Goal: Task Accomplishment & Management: Manage account settings

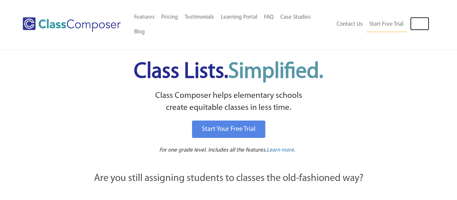
click at [416, 17] on link "Log In" at bounding box center [419, 23] width 19 height 13
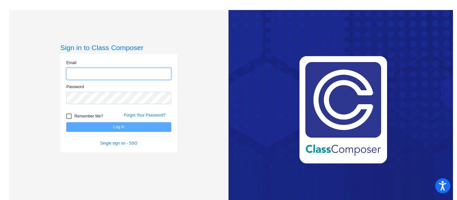
type input "[EMAIL_ADDRESS][DOMAIN_NAME]"
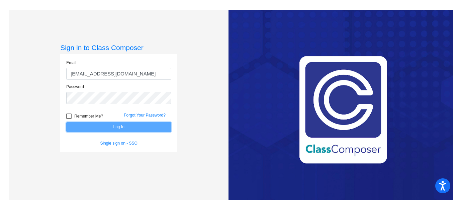
click at [109, 128] on button "Log In" at bounding box center [118, 128] width 105 height 10
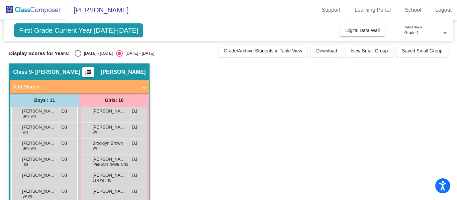
click at [69, 50] on div "Display Scores for Years: 2024 - 2025 2025 - 2026" at bounding box center [112, 53] width 206 height 7
click at [75, 54] on div "Select an option" at bounding box center [78, 53] width 7 height 7
click at [78, 57] on input "2024 - 2025" at bounding box center [78, 57] width 0 height 0
radio input "true"
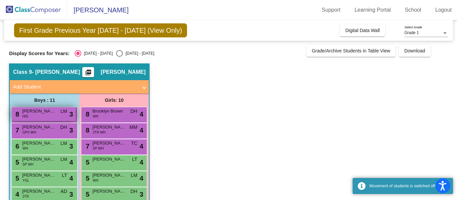
click at [52, 115] on div "8 Israel Herrera HIS LM lock do_not_disturb_alt 3" at bounding box center [44, 114] width 64 height 14
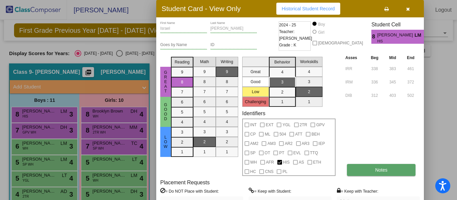
click at [367, 166] on button "Notes" at bounding box center [381, 170] width 69 height 12
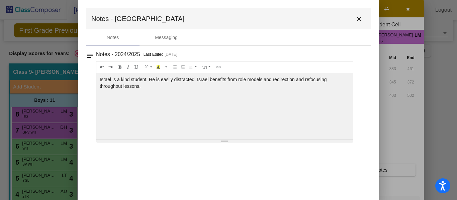
click at [360, 19] on mat-icon "close" at bounding box center [359, 19] width 8 height 8
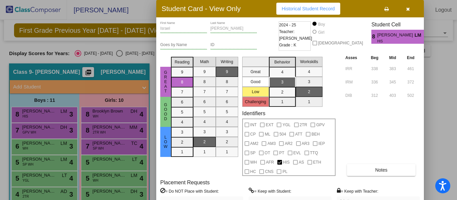
click at [411, 8] on button "button" at bounding box center [407, 9] width 21 height 12
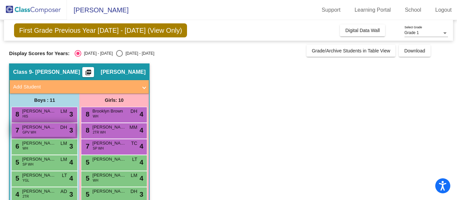
click at [48, 126] on span "Brody Trautz" at bounding box center [38, 127] width 33 height 7
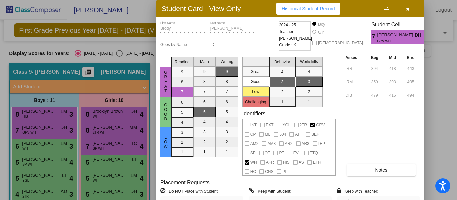
click at [333, 13] on button "Historical Student Record" at bounding box center [308, 9] width 64 height 12
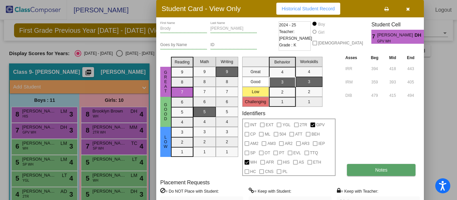
click at [377, 169] on span "Notes" at bounding box center [381, 170] width 12 height 5
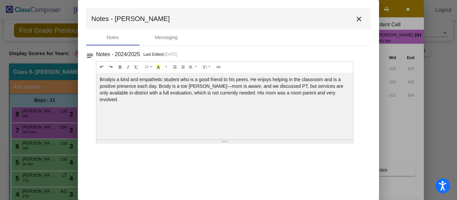
click at [359, 17] on mat-icon "close" at bounding box center [359, 19] width 8 height 8
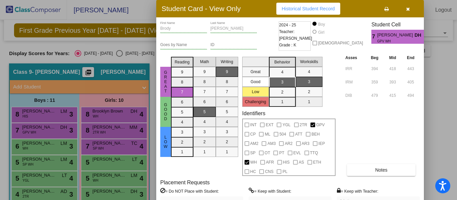
click at [407, 11] on icon "button" at bounding box center [408, 9] width 4 height 5
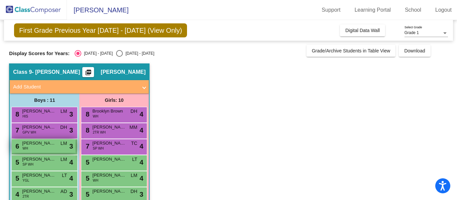
click at [42, 144] on span "Daniel Gautsch" at bounding box center [38, 143] width 33 height 7
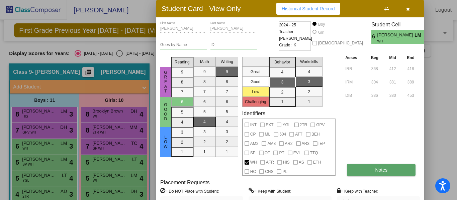
click at [371, 166] on button "Notes" at bounding box center [381, 170] width 69 height 12
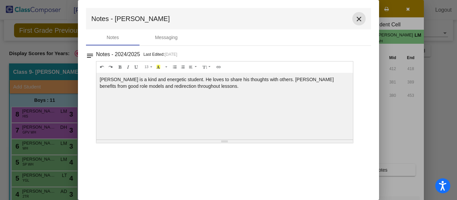
click at [359, 16] on mat-icon "close" at bounding box center [359, 19] width 8 height 8
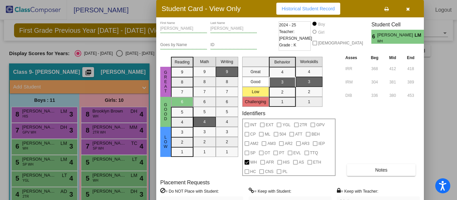
click at [408, 9] on icon "button" at bounding box center [408, 9] width 4 height 5
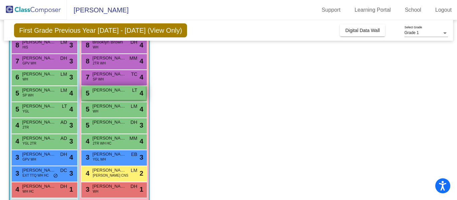
scroll to position [69, 0]
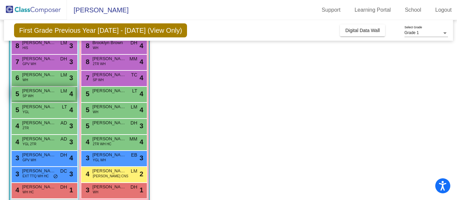
click at [35, 92] on span "Jameson Nolan" at bounding box center [38, 91] width 33 height 7
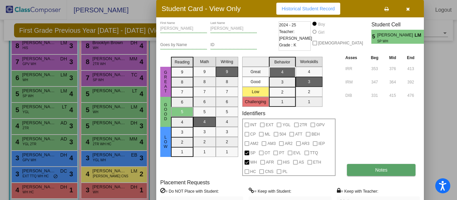
click at [394, 169] on button "Notes" at bounding box center [381, 170] width 69 height 12
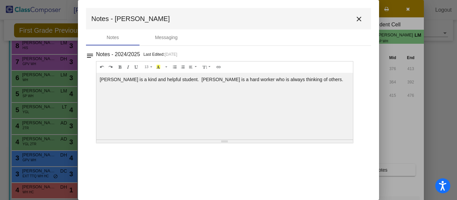
click at [360, 17] on mat-icon "close" at bounding box center [359, 19] width 8 height 8
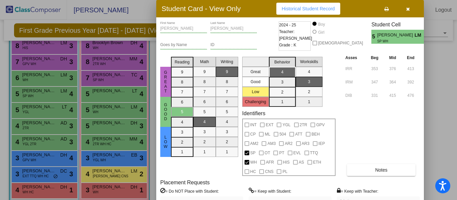
click at [407, 7] on icon "button" at bounding box center [408, 9] width 4 height 5
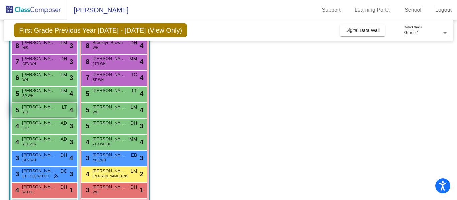
click at [50, 111] on div "5 Luca Langi YGL LT lock do_not_disturb_alt 4" at bounding box center [44, 110] width 64 height 14
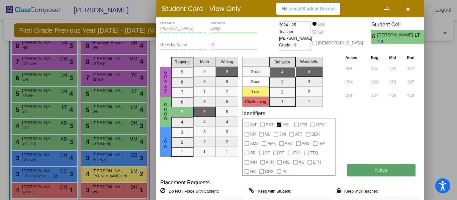
click at [368, 169] on button "Notes" at bounding box center [381, 170] width 69 height 12
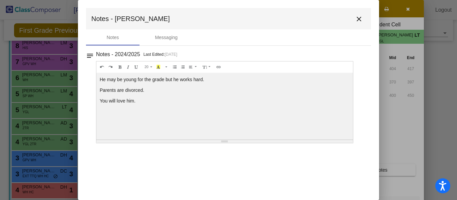
click at [360, 18] on mat-icon "close" at bounding box center [359, 19] width 8 height 8
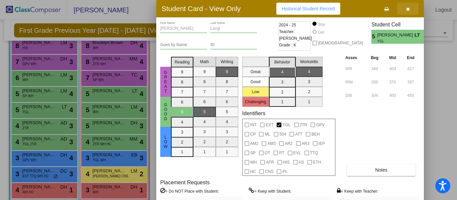
click at [407, 8] on icon "button" at bounding box center [408, 9] width 4 height 5
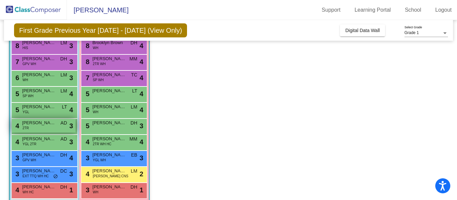
click at [50, 124] on span "John Bradley" at bounding box center [38, 123] width 33 height 7
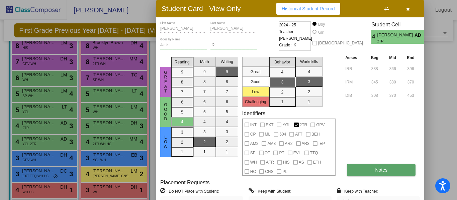
click at [368, 167] on button "Notes" at bounding box center [381, 170] width 69 height 12
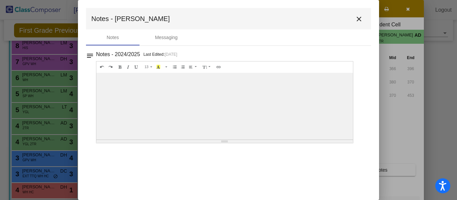
click at [359, 18] on mat-icon "close" at bounding box center [359, 19] width 8 height 8
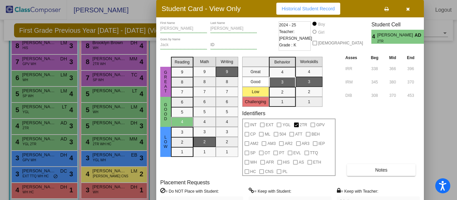
click at [408, 10] on icon "button" at bounding box center [408, 9] width 4 height 5
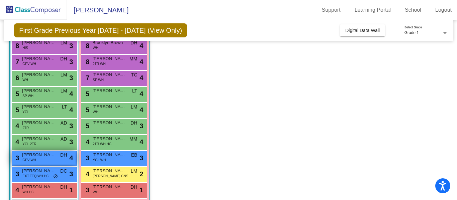
click at [50, 155] on span "Dylan Colubriale" at bounding box center [38, 155] width 33 height 7
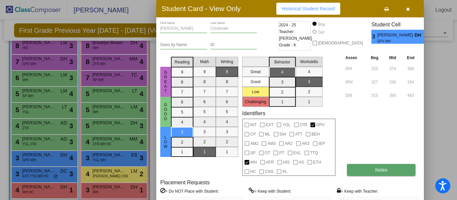
click at [367, 170] on button "Notes" at bounding box center [381, 170] width 69 height 12
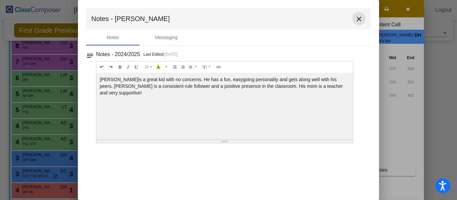
click at [358, 19] on mat-icon "close" at bounding box center [359, 19] width 8 height 8
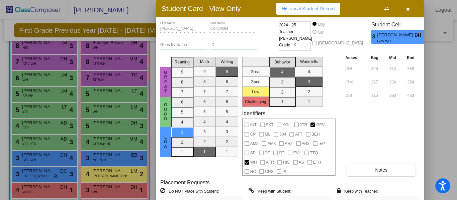
click at [410, 10] on button "button" at bounding box center [407, 9] width 21 height 12
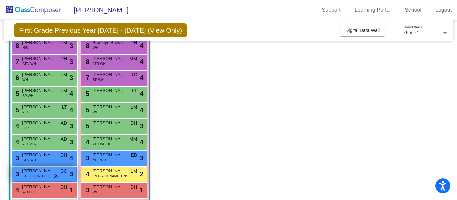
click at [48, 173] on span "Matthew Fitzpatrick" at bounding box center [38, 171] width 33 height 7
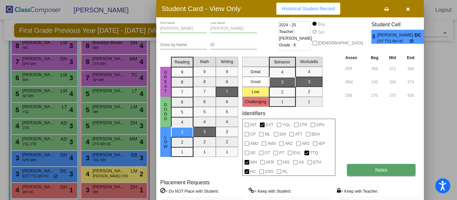
click at [369, 167] on button "Notes" at bounding box center [381, 170] width 69 height 12
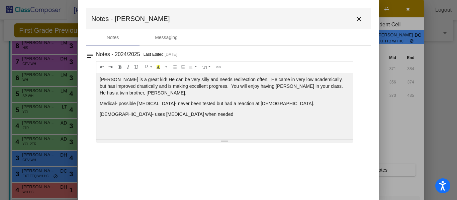
click at [359, 19] on mat-icon "close" at bounding box center [359, 19] width 8 height 8
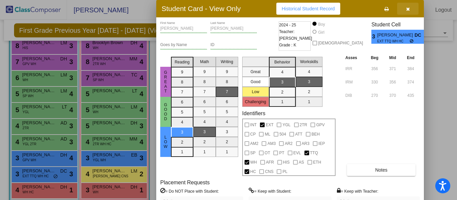
click at [408, 11] on icon "button" at bounding box center [408, 9] width 4 height 5
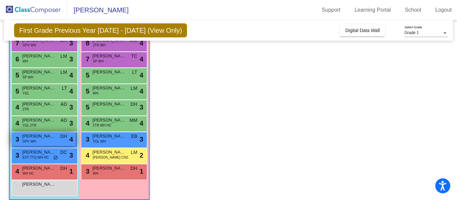
scroll to position [94, 0]
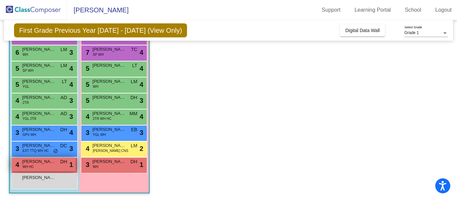
click at [55, 163] on span "Wyatt Findley" at bounding box center [38, 162] width 33 height 7
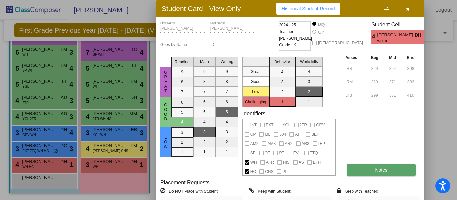
click at [364, 171] on button "Notes" at bounding box center [381, 170] width 69 height 12
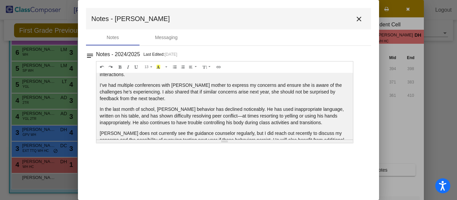
scroll to position [60, 0]
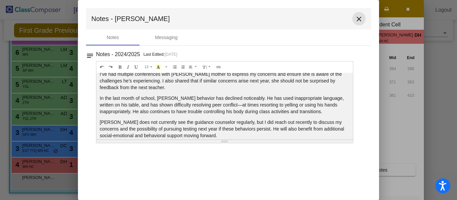
click at [357, 18] on mat-icon "close" at bounding box center [359, 19] width 8 height 8
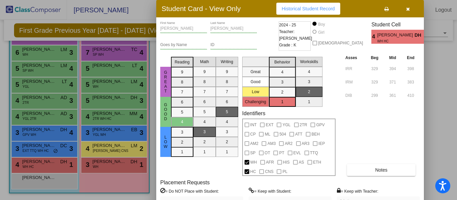
click at [408, 11] on button "button" at bounding box center [407, 9] width 21 height 12
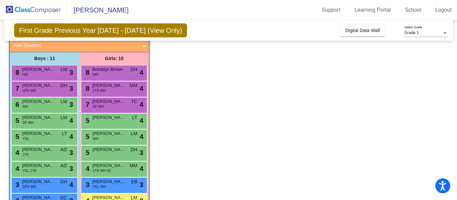
scroll to position [42, 0]
click at [112, 74] on div "8 Brooklyn Brown WH DH lock do_not_disturb_alt 4" at bounding box center [114, 73] width 64 height 14
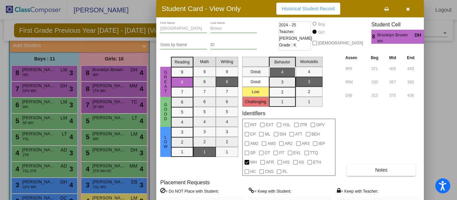
click at [385, 177] on div "Brooklyn First Name Brown Last Name Goes by Name ID 2024 - 25 Teacher: Debbie H…" at bounding box center [290, 125] width 260 height 208
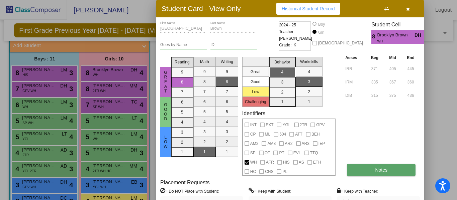
click at [379, 173] on button "Notes" at bounding box center [381, 170] width 69 height 12
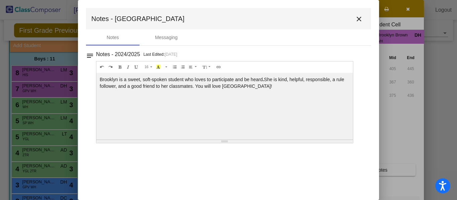
click at [358, 18] on mat-icon "close" at bounding box center [359, 19] width 8 height 8
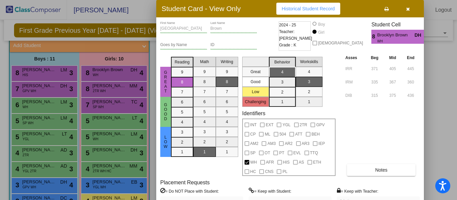
click at [407, 10] on icon "button" at bounding box center [408, 9] width 4 height 5
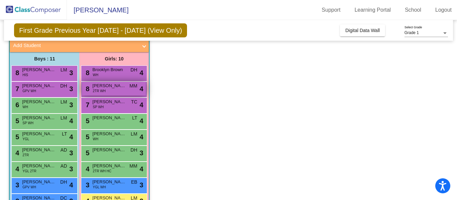
click at [115, 88] on span "Hazel Horton" at bounding box center [108, 86] width 33 height 7
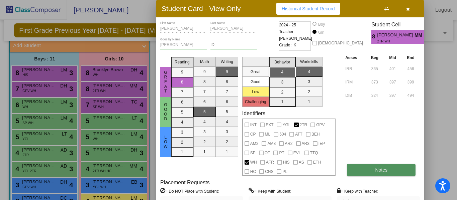
click at [371, 169] on button "Notes" at bounding box center [381, 170] width 69 height 12
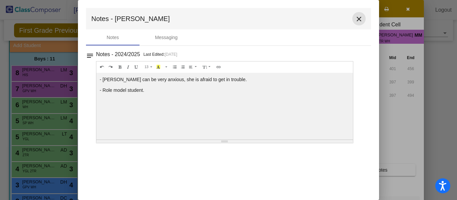
click at [360, 16] on mat-icon "close" at bounding box center [359, 19] width 8 height 8
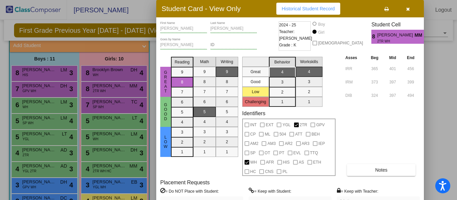
click at [408, 10] on icon "button" at bounding box center [408, 9] width 4 height 5
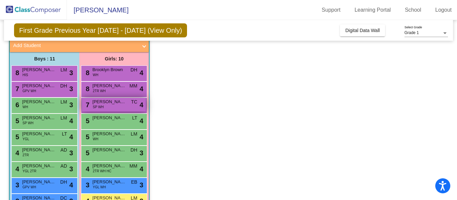
click at [124, 101] on span "Kayla King" at bounding box center [108, 102] width 33 height 7
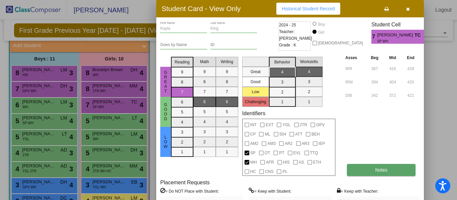
click at [361, 175] on button "Notes" at bounding box center [381, 170] width 69 height 12
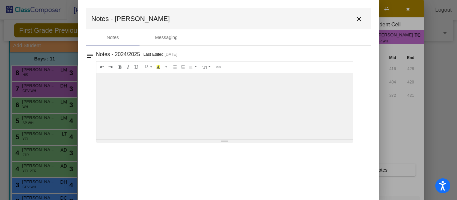
click at [362, 18] on mat-icon "close" at bounding box center [359, 19] width 8 height 8
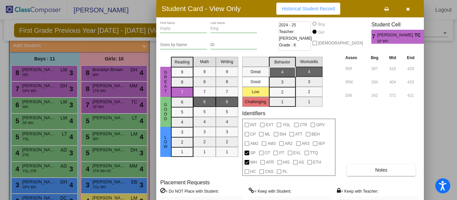
click at [410, 7] on button "button" at bounding box center [407, 9] width 21 height 12
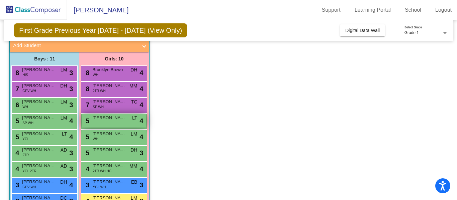
click at [118, 121] on span "Adhitri Prasad" at bounding box center [108, 118] width 33 height 7
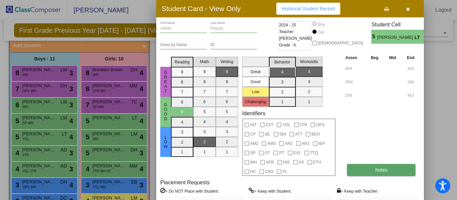
click at [368, 168] on button "Notes" at bounding box center [381, 170] width 69 height 12
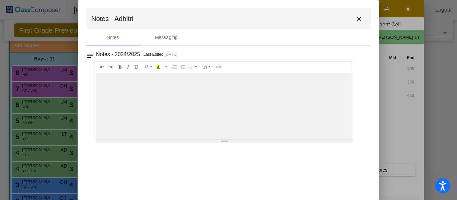
click at [360, 19] on mat-icon "close" at bounding box center [359, 19] width 8 height 8
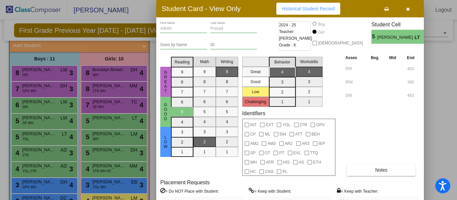
click at [411, 12] on button "button" at bounding box center [407, 9] width 21 height 12
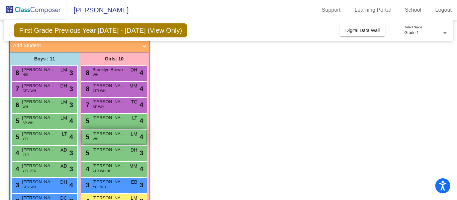
click at [118, 135] on span "Layla Morgan" at bounding box center [108, 134] width 33 height 7
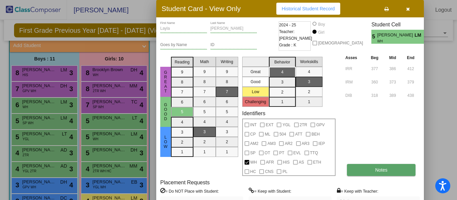
click at [374, 170] on button "Notes" at bounding box center [381, 170] width 69 height 12
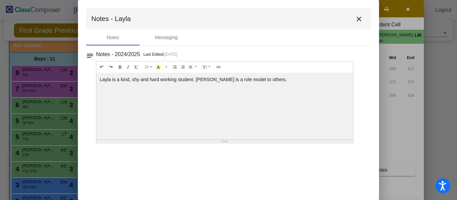
click at [356, 20] on mat-icon "close" at bounding box center [359, 19] width 8 height 8
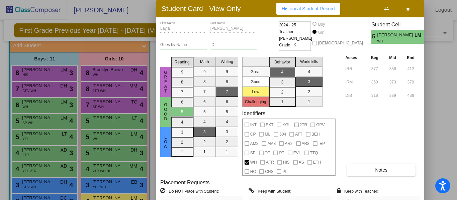
click at [408, 8] on icon "button" at bounding box center [408, 9] width 4 height 5
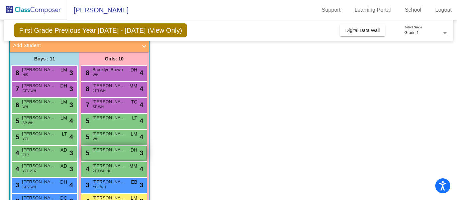
click at [113, 151] on span "Evelyn King" at bounding box center [108, 150] width 33 height 7
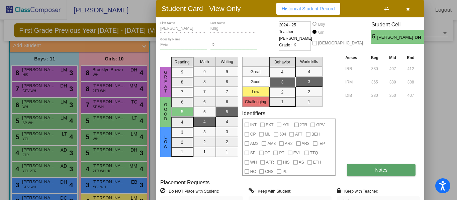
click at [379, 171] on span "Notes" at bounding box center [381, 170] width 12 height 5
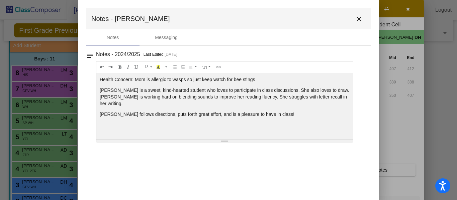
click at [359, 19] on mat-icon "close" at bounding box center [359, 19] width 8 height 8
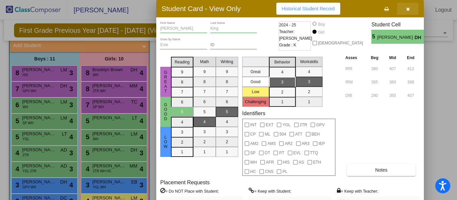
click at [409, 10] on icon "button" at bounding box center [408, 9] width 4 height 5
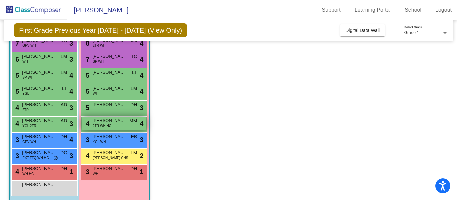
scroll to position [94, 0]
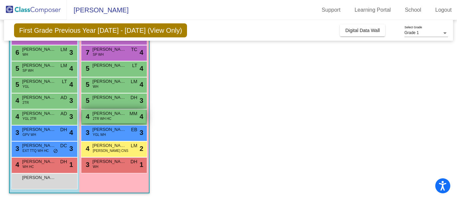
click at [120, 118] on div "4 Emma Watson 2TR WH HC MM lock do_not_disturb_alt 4" at bounding box center [114, 117] width 64 height 14
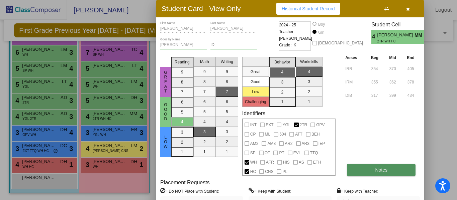
click at [381, 167] on button "Notes" at bounding box center [381, 170] width 69 height 12
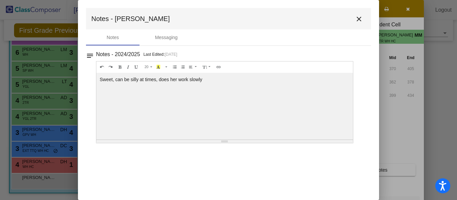
click at [359, 18] on mat-icon "close" at bounding box center [359, 19] width 8 height 8
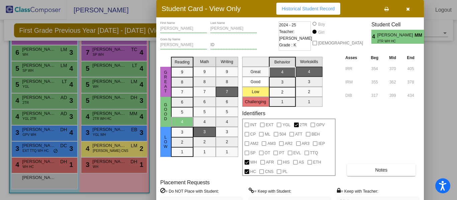
click at [407, 10] on icon "button" at bounding box center [408, 9] width 4 height 5
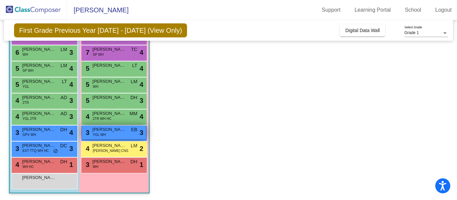
click at [122, 133] on div "3 Vivienne Henry YGL WH EB lock do_not_disturb_alt 3" at bounding box center [114, 133] width 64 height 14
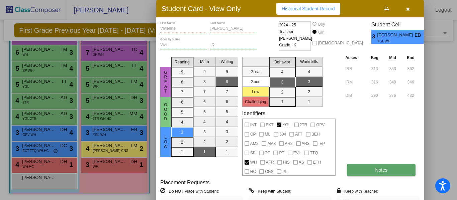
click at [364, 167] on button "Notes" at bounding box center [381, 170] width 69 height 12
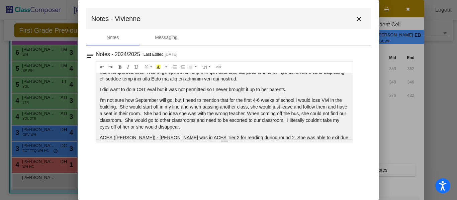
scroll to position [63, 0]
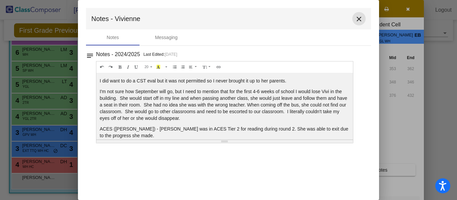
click at [361, 18] on mat-icon "close" at bounding box center [359, 19] width 8 height 8
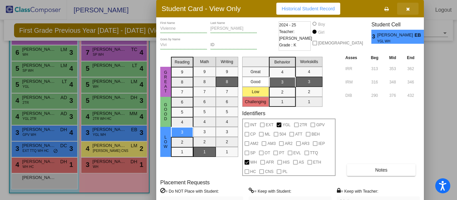
click at [408, 10] on icon "button" at bounding box center [408, 9] width 4 height 5
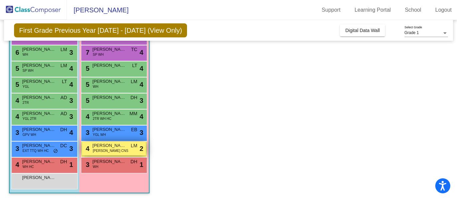
click at [123, 148] on span "Claire Straup" at bounding box center [108, 146] width 33 height 7
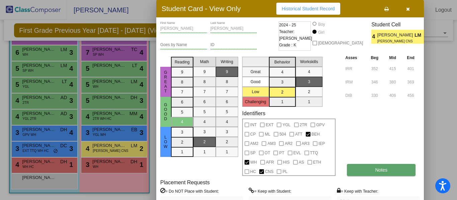
click at [373, 172] on button "Notes" at bounding box center [381, 170] width 69 height 12
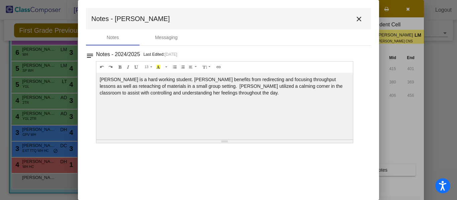
click at [360, 18] on mat-icon "close" at bounding box center [359, 19] width 8 height 8
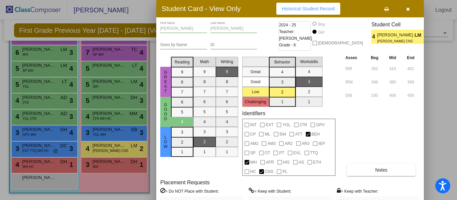
click at [409, 9] on icon "button" at bounding box center [408, 9] width 4 height 5
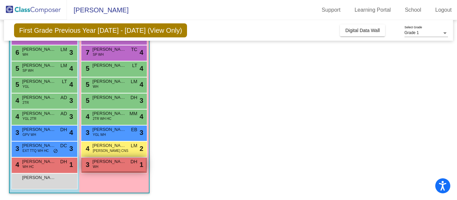
click at [113, 169] on div "3 Avery Amador WH DH lock do_not_disturb_alt 1" at bounding box center [114, 165] width 64 height 14
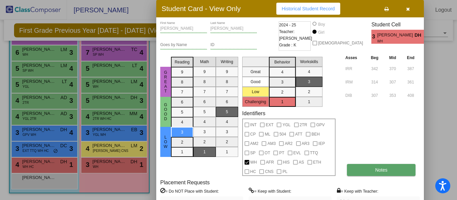
click at [379, 172] on span "Notes" at bounding box center [381, 170] width 12 height 5
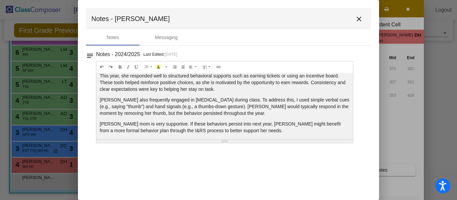
scroll to position [36, 0]
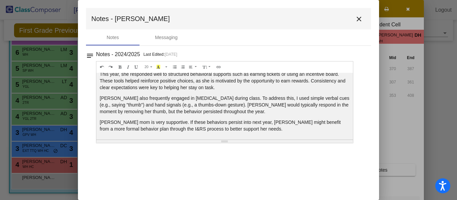
click at [358, 24] on button "close" at bounding box center [358, 18] width 13 height 13
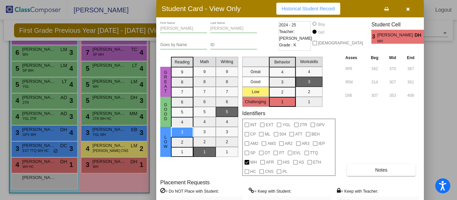
click at [409, 10] on icon "button" at bounding box center [408, 9] width 4 height 5
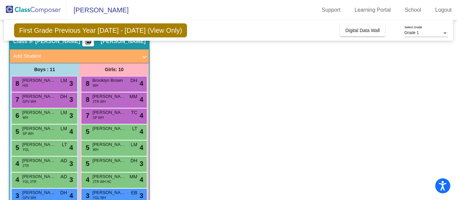
scroll to position [0, 0]
